Goal: Task Accomplishment & Management: Use online tool/utility

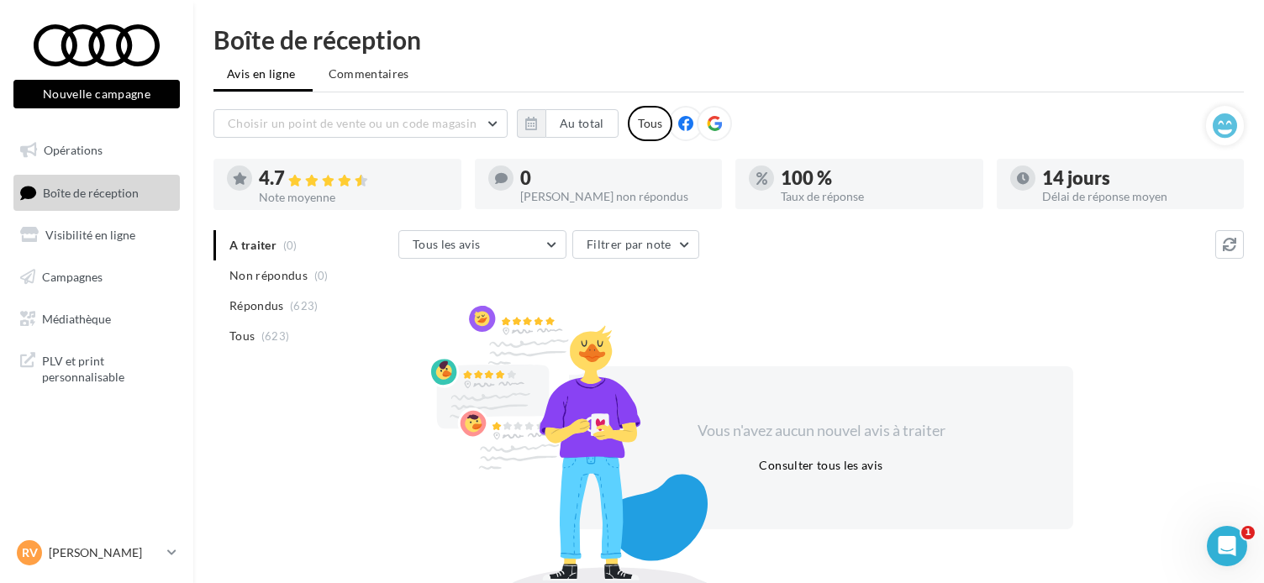
click at [214, 288] on li "Non répondus (0)" at bounding box center [303, 276] width 178 height 30
click at [256, 335] on li "Tous (623)" at bounding box center [303, 336] width 178 height 30
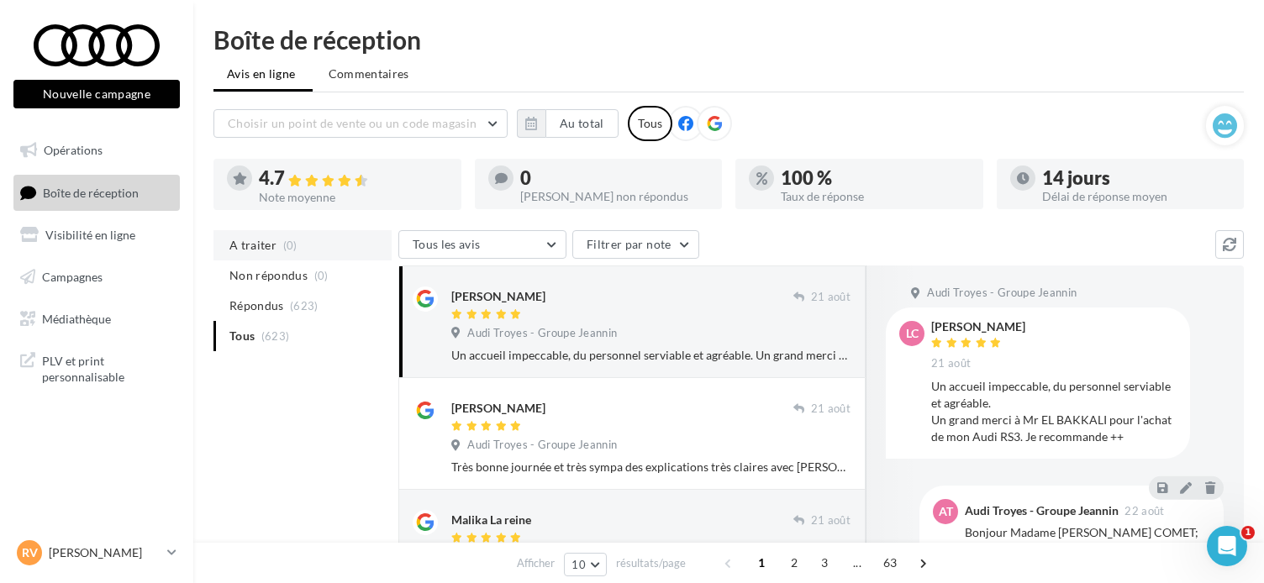
click at [269, 243] on span "A traiter" at bounding box center [253, 245] width 47 height 17
